Goal: Information Seeking & Learning: Learn about a topic

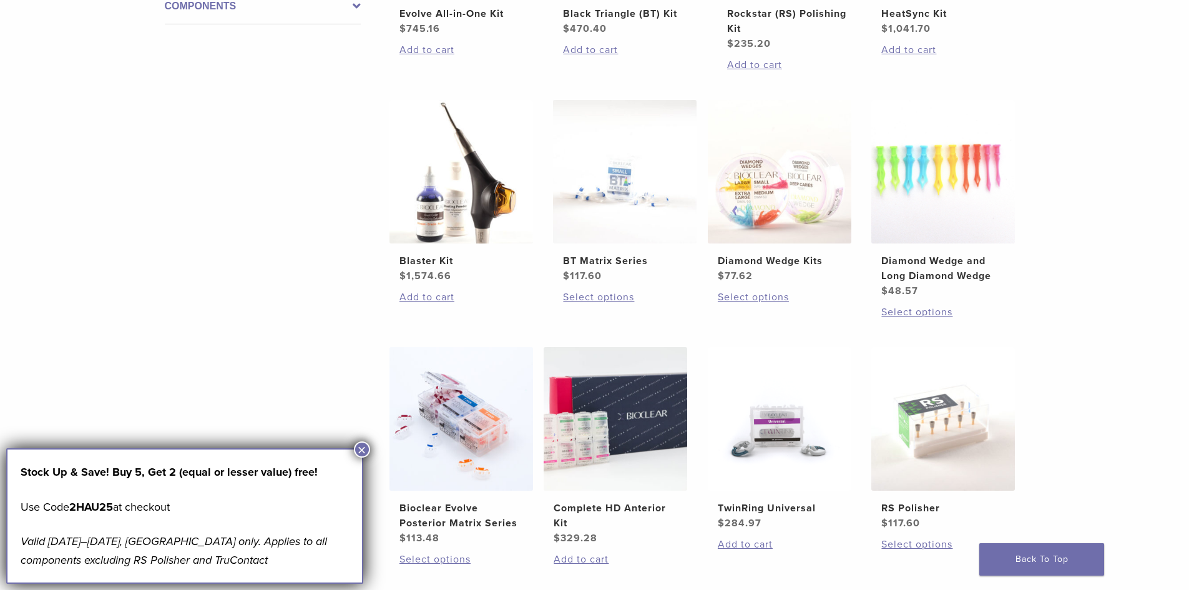
scroll to position [686, 0]
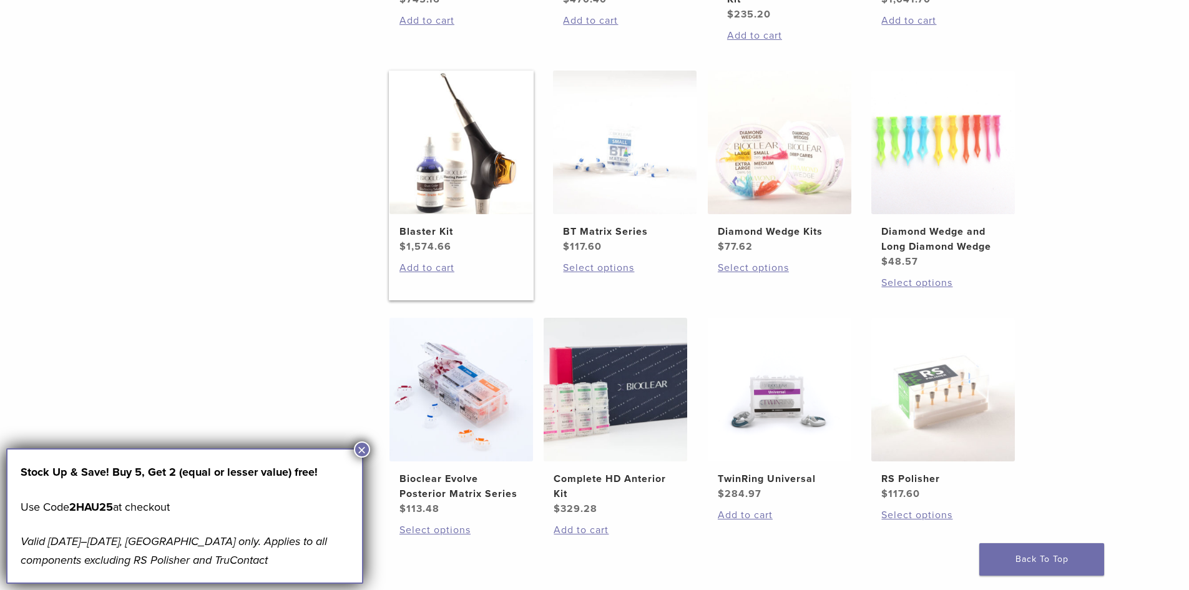
click at [468, 183] on img at bounding box center [461, 143] width 144 height 144
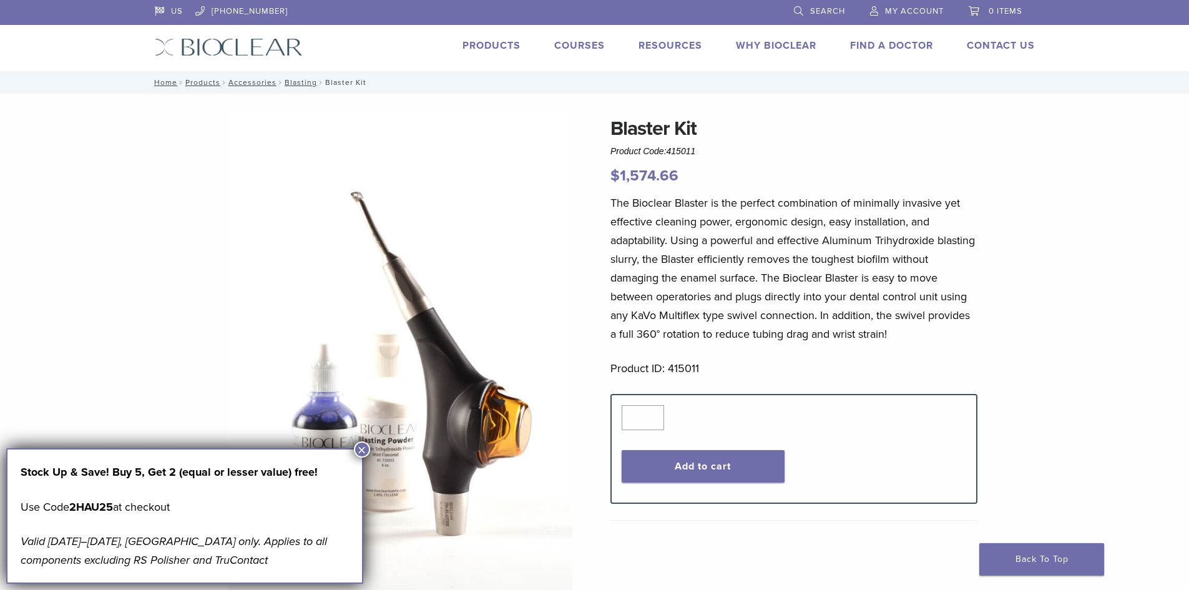
click at [358, 449] on button "×" at bounding box center [362, 449] width 16 height 16
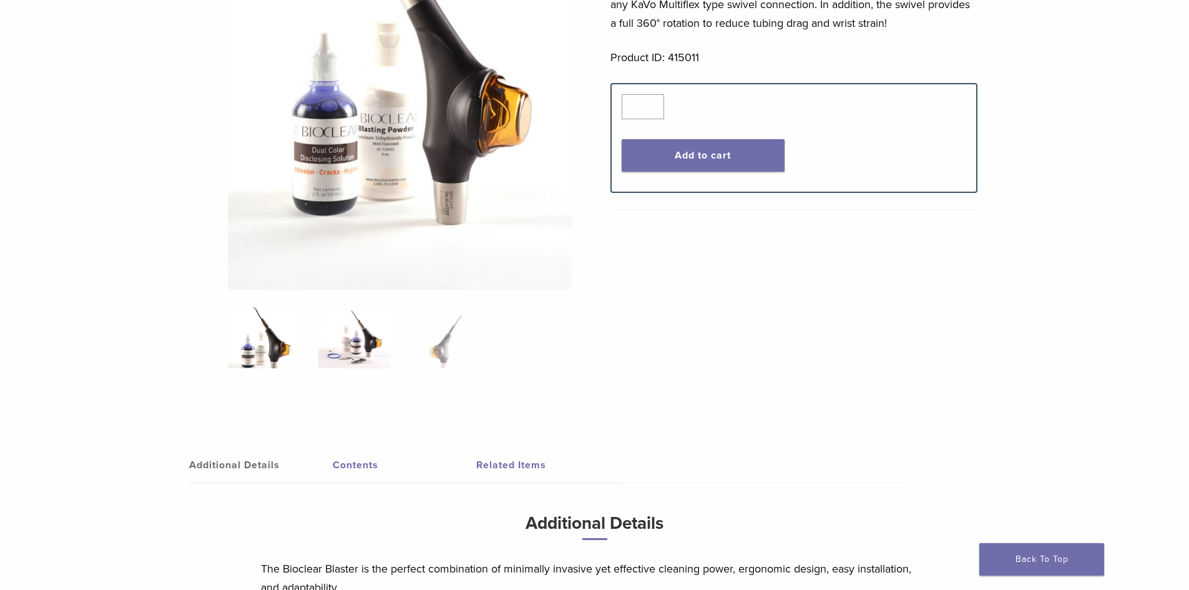
scroll to position [312, 0]
click at [359, 341] on img at bounding box center [354, 336] width 72 height 62
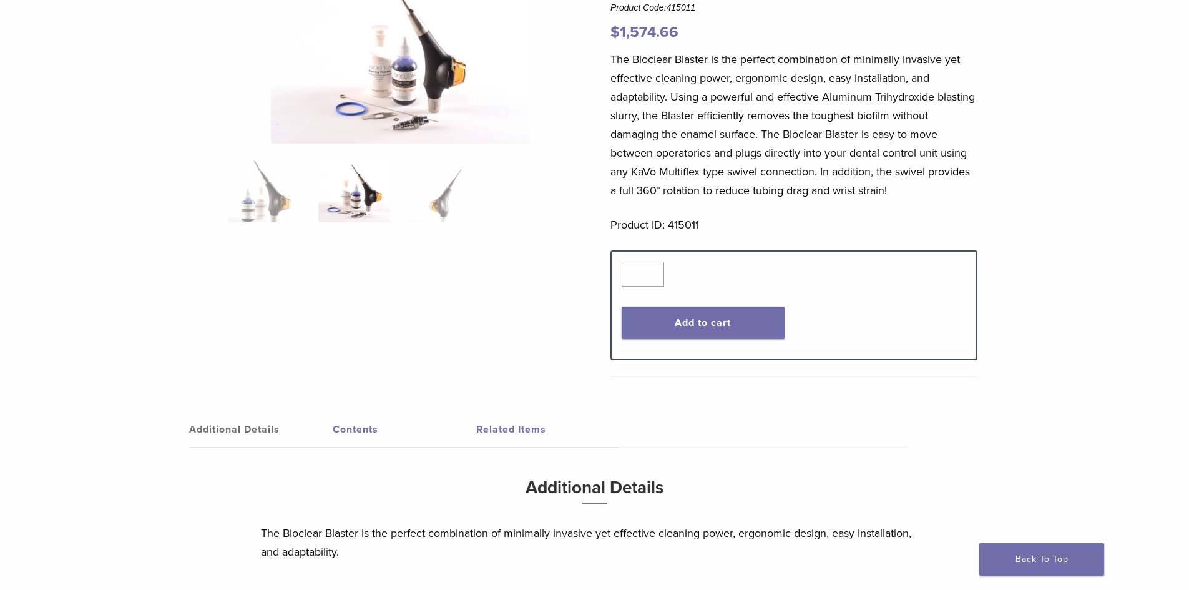
scroll to position [0, 0]
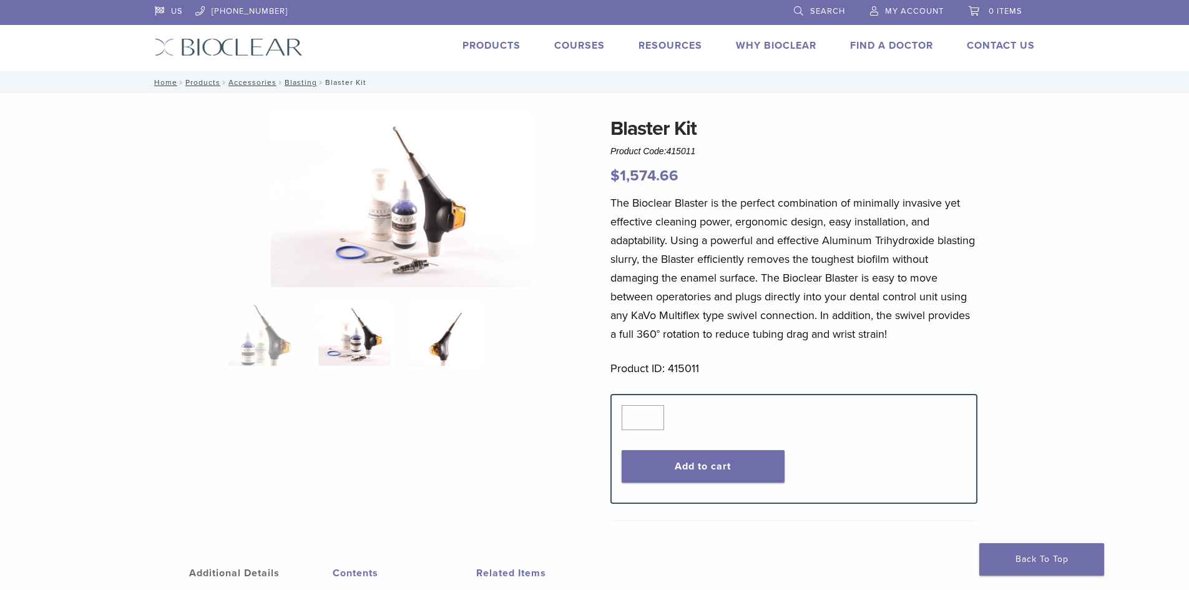
click at [443, 327] on img at bounding box center [445, 334] width 72 height 62
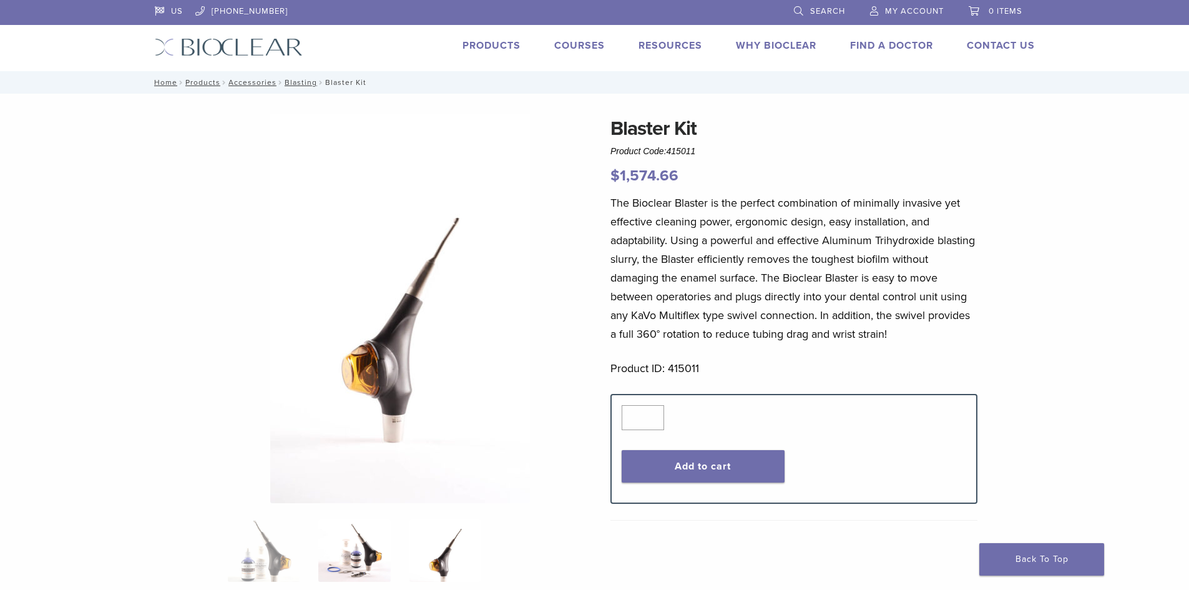
click at [353, 542] on img at bounding box center [354, 550] width 72 height 62
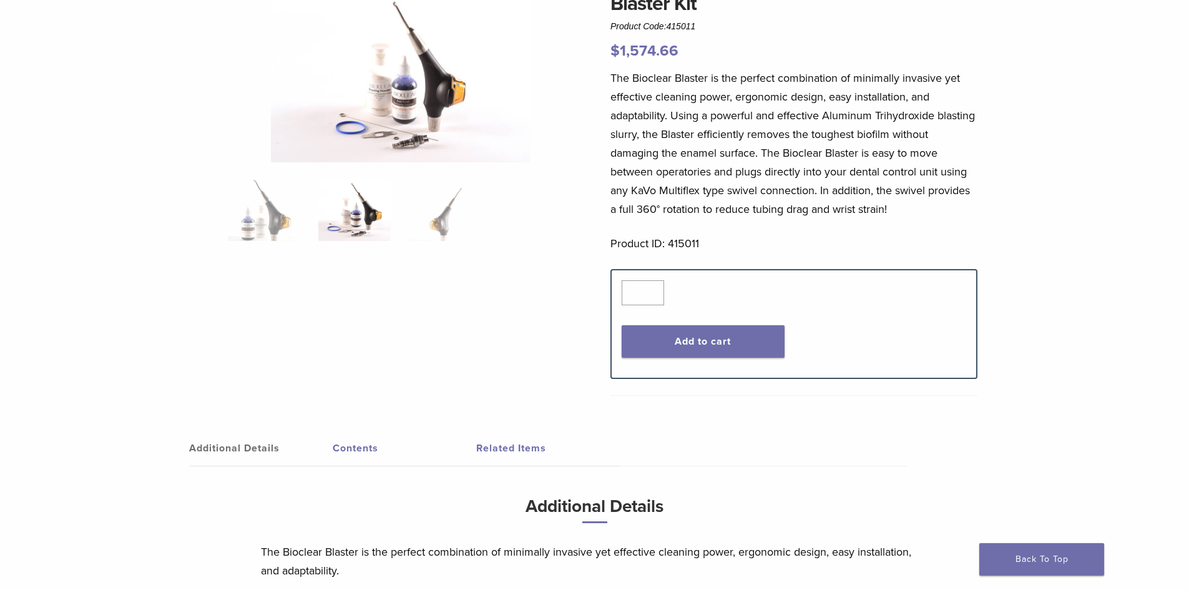
scroll to position [187, 0]
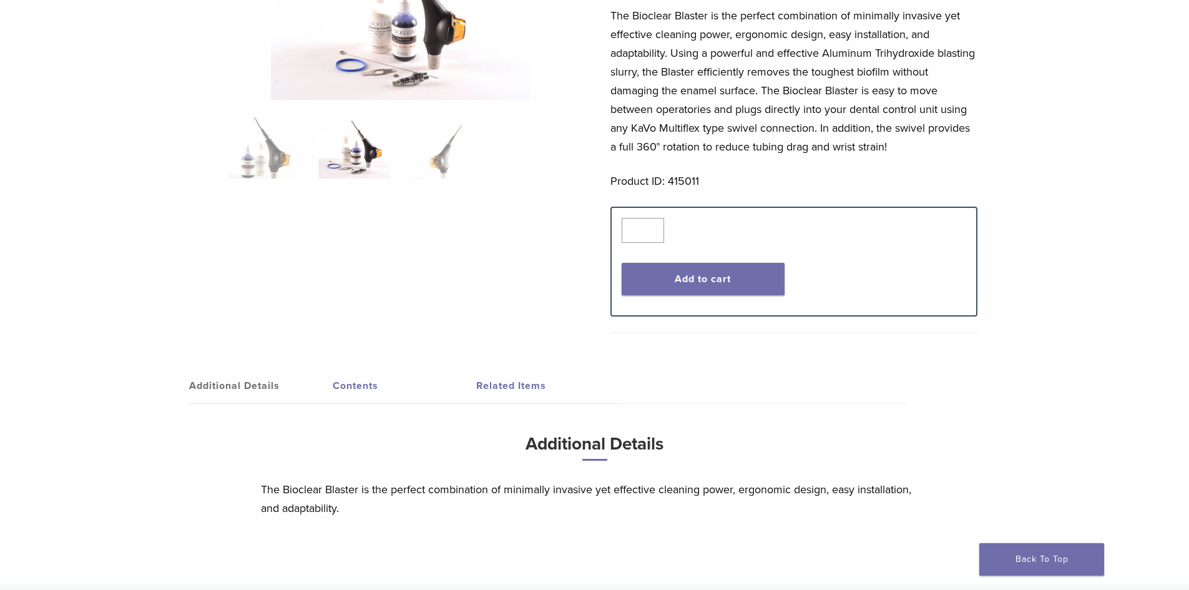
click at [512, 378] on link "Related Items" at bounding box center [548, 385] width 144 height 35
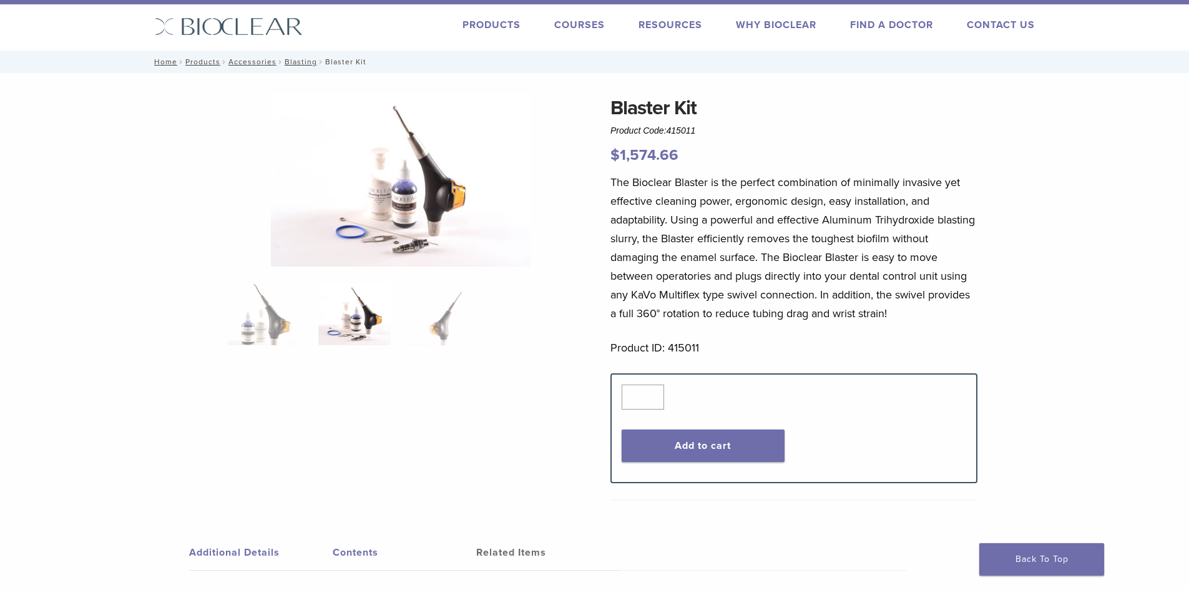
scroll to position [0, 0]
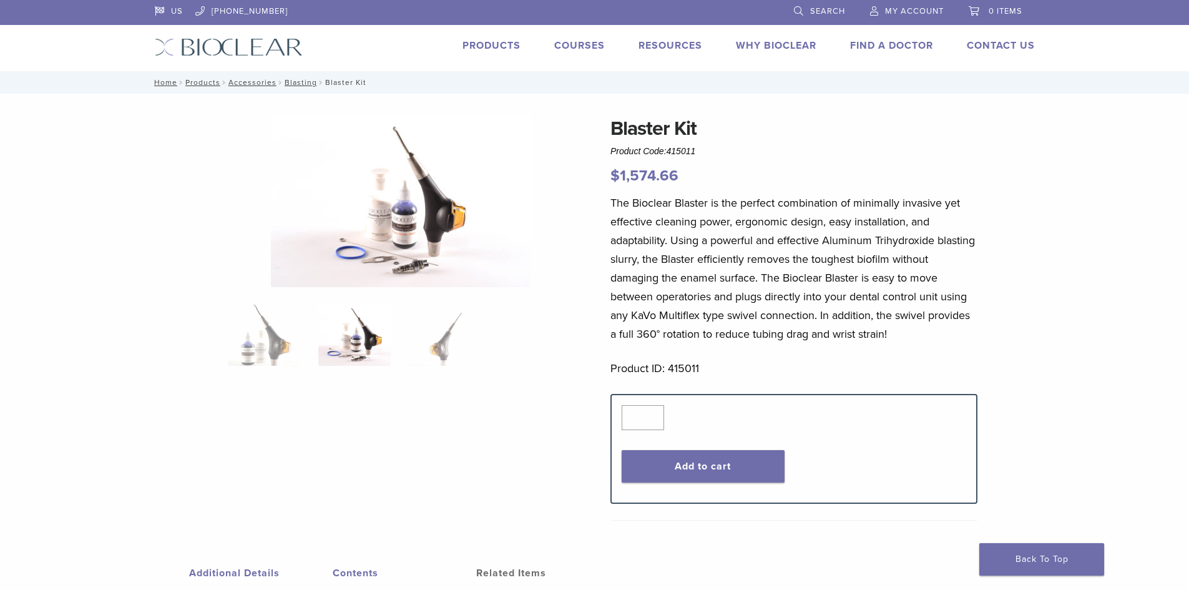
click at [447, 44] on div "Products" at bounding box center [483, 47] width 73 height 18
